Goal: Use online tool/utility: Utilize a website feature to perform a specific function

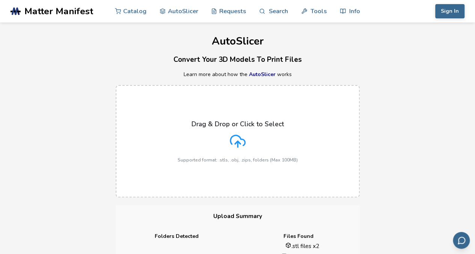
click at [433, 157] on div "Drag & Drop or Click to Select Supported format: .stls, .obj, .zips, folders (M…" at bounding box center [237, 142] width 475 height 128
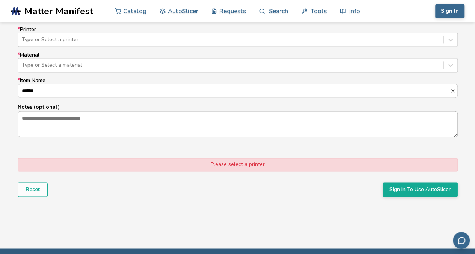
scroll to position [450, 0]
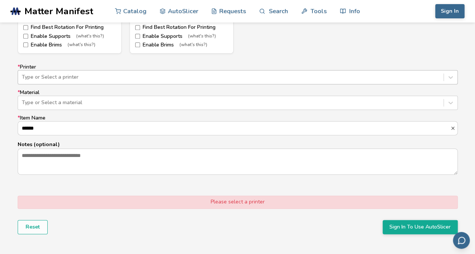
click at [125, 80] on div at bounding box center [231, 78] width 418 height 8
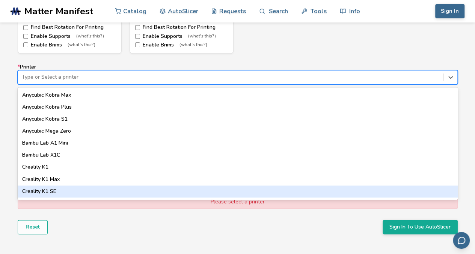
scroll to position [98, 0]
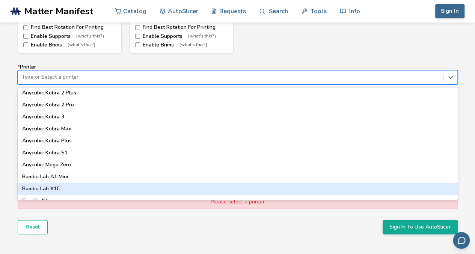
click at [57, 186] on div "Bambu Lab X1C" at bounding box center [238, 189] width 440 height 12
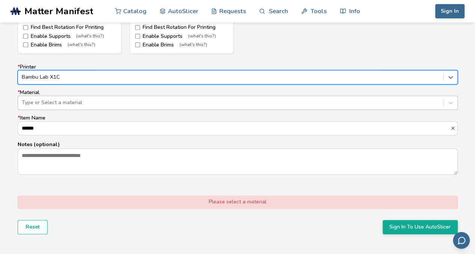
click at [65, 102] on div at bounding box center [231, 103] width 418 height 8
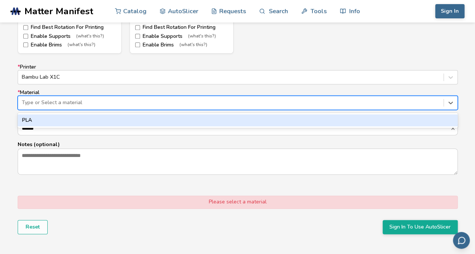
click at [58, 121] on div "PLA" at bounding box center [238, 120] width 440 height 12
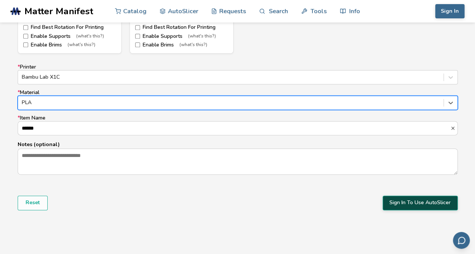
click at [406, 200] on button "Sign In To Use AutoSlicer" at bounding box center [419, 203] width 75 height 14
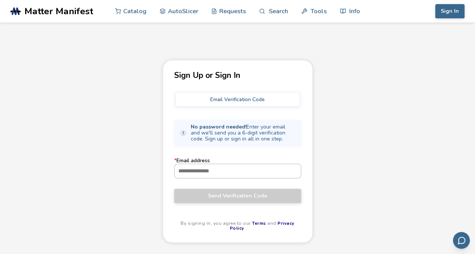
click at [228, 171] on input "* Email address" at bounding box center [237, 171] width 126 height 14
type input "**********"
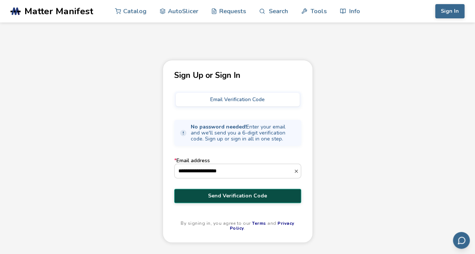
click at [233, 195] on span "Send Verification Code" at bounding box center [238, 196] width 116 height 6
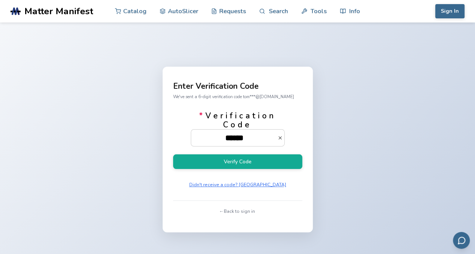
type input "******"
click at [173, 155] on button "Verify Code" at bounding box center [237, 162] width 129 height 15
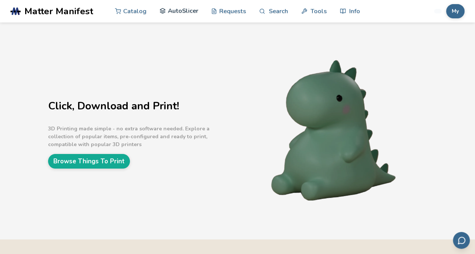
click at [173, 7] on link "AutoSlicer" at bounding box center [178, 11] width 39 height 23
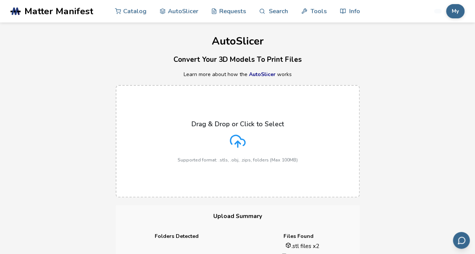
click at [395, 113] on div "Drag & Drop or Click to Select Supported format: .stls, .obj, .zips, folders (M…" at bounding box center [237, 142] width 475 height 128
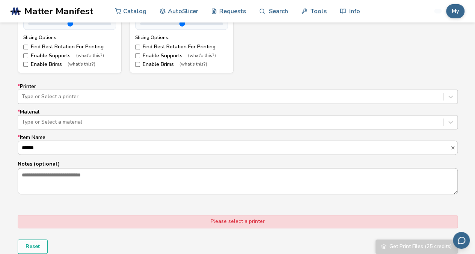
scroll to position [450, 0]
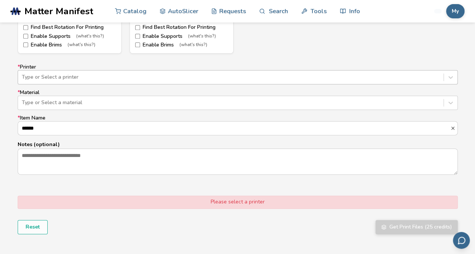
click at [117, 80] on div at bounding box center [231, 78] width 418 height 8
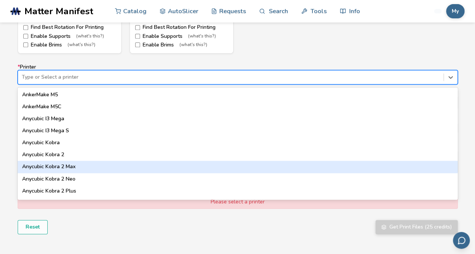
scroll to position [113, 0]
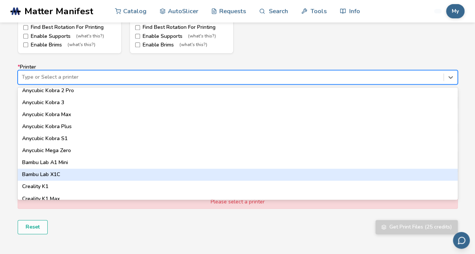
click at [56, 175] on div "Bambu Lab X1C" at bounding box center [238, 175] width 440 height 12
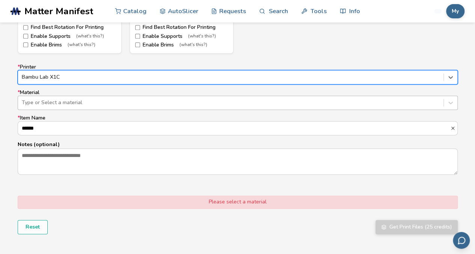
click at [61, 101] on div at bounding box center [231, 103] width 418 height 8
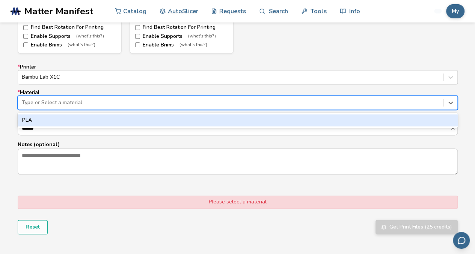
click at [60, 119] on div "PLA" at bounding box center [238, 120] width 440 height 12
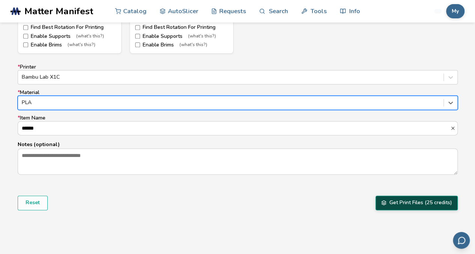
click at [410, 203] on button "Get Print Files (25 credits)" at bounding box center [416, 203] width 82 height 14
